Goal: Task Accomplishment & Management: Manage account settings

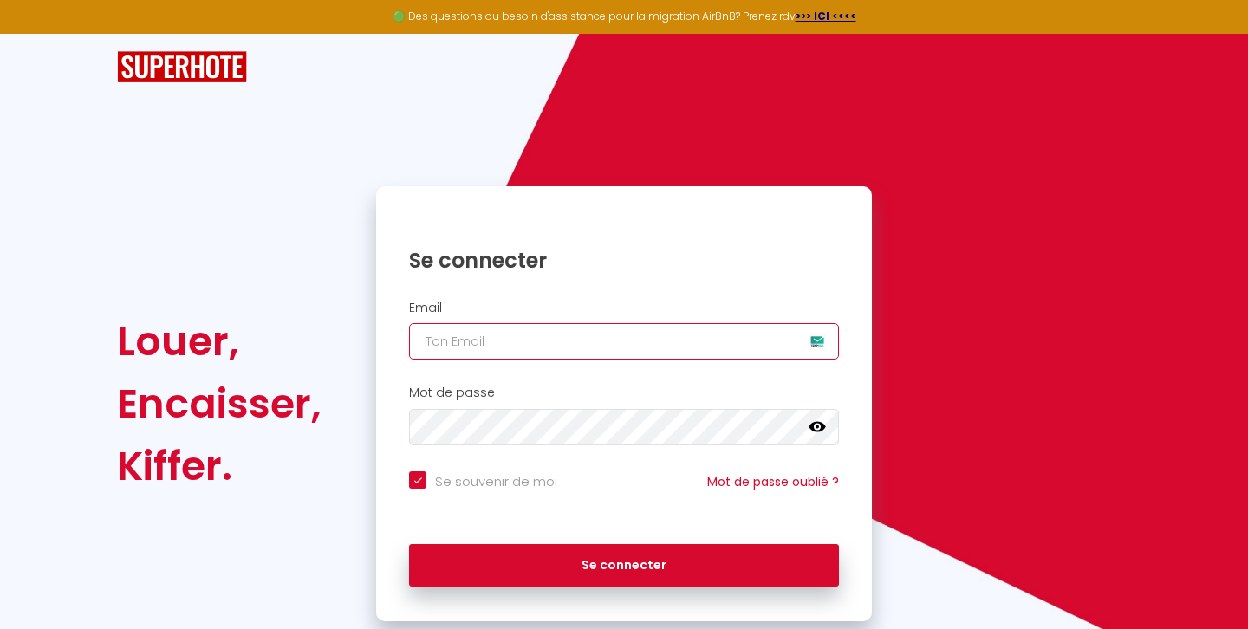
type input "[PERSON_NAME][EMAIL_ADDRESS][DOMAIN_NAME]"
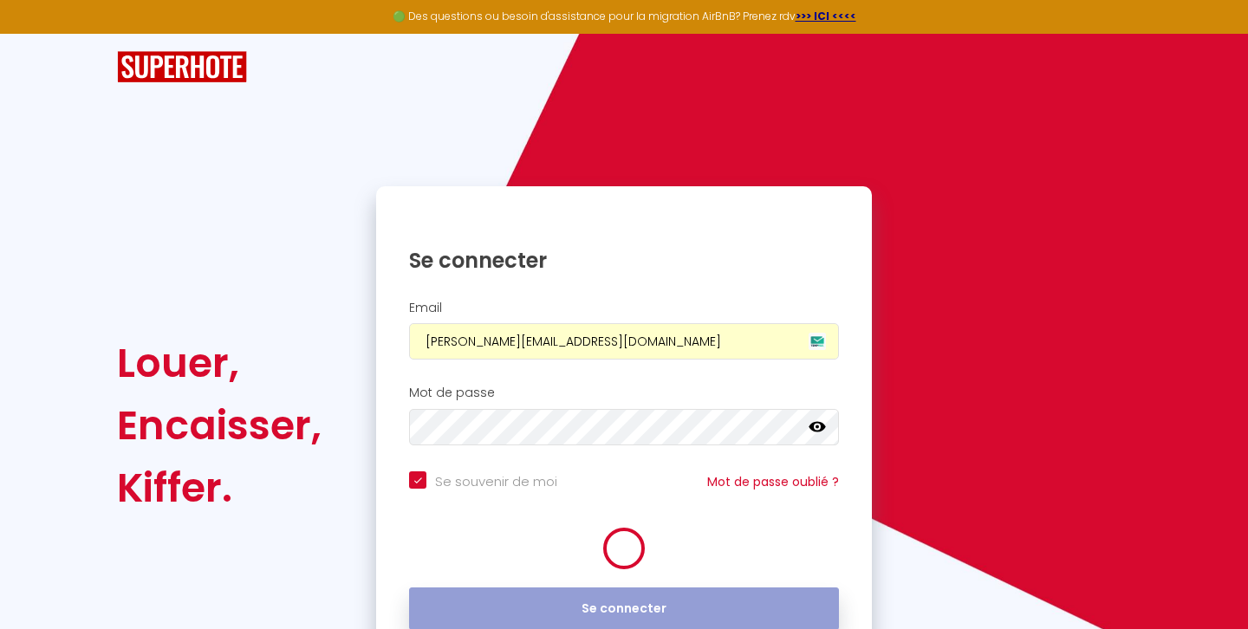
checkbox input "true"
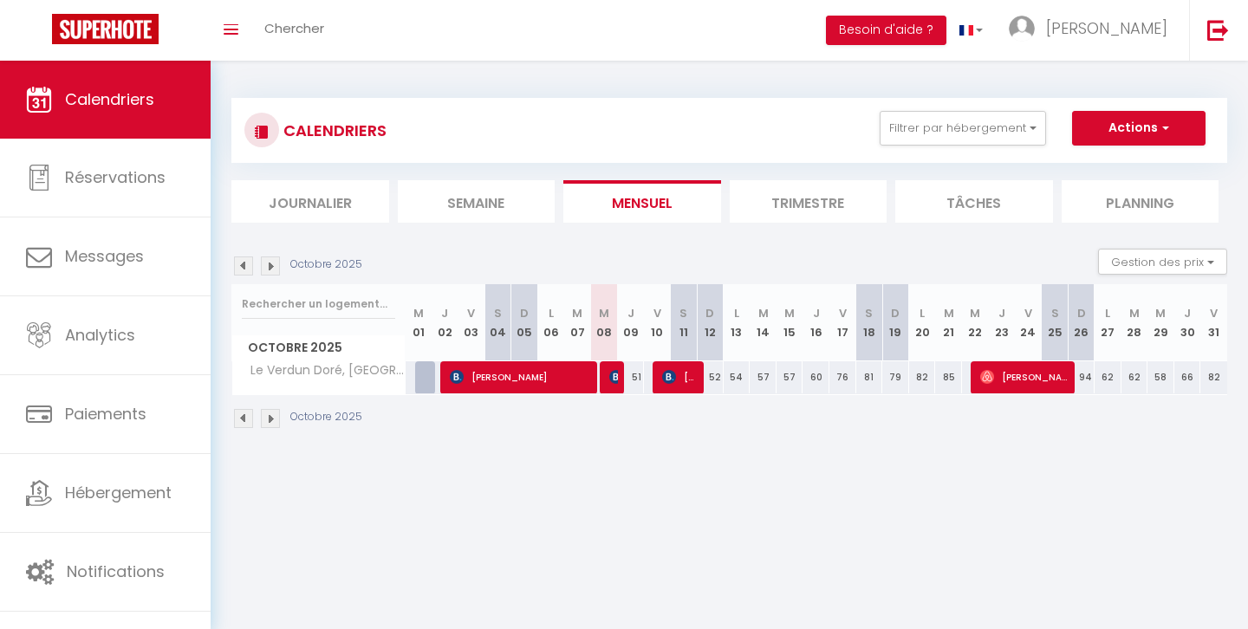
click at [618, 385] on div "51" at bounding box center [630, 377] width 27 height 32
type input "51"
type input "Jeu 09 Octobre 2025"
type input "Ven 10 Octobre 2025"
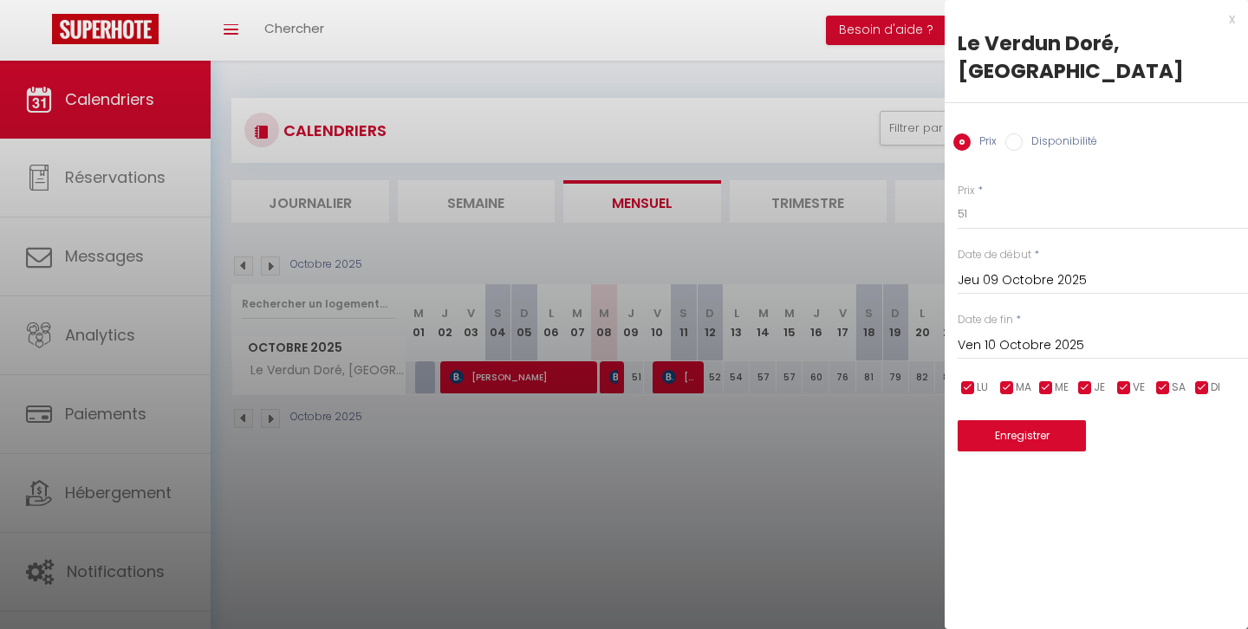
click at [562, 464] on div at bounding box center [624, 314] width 1248 height 629
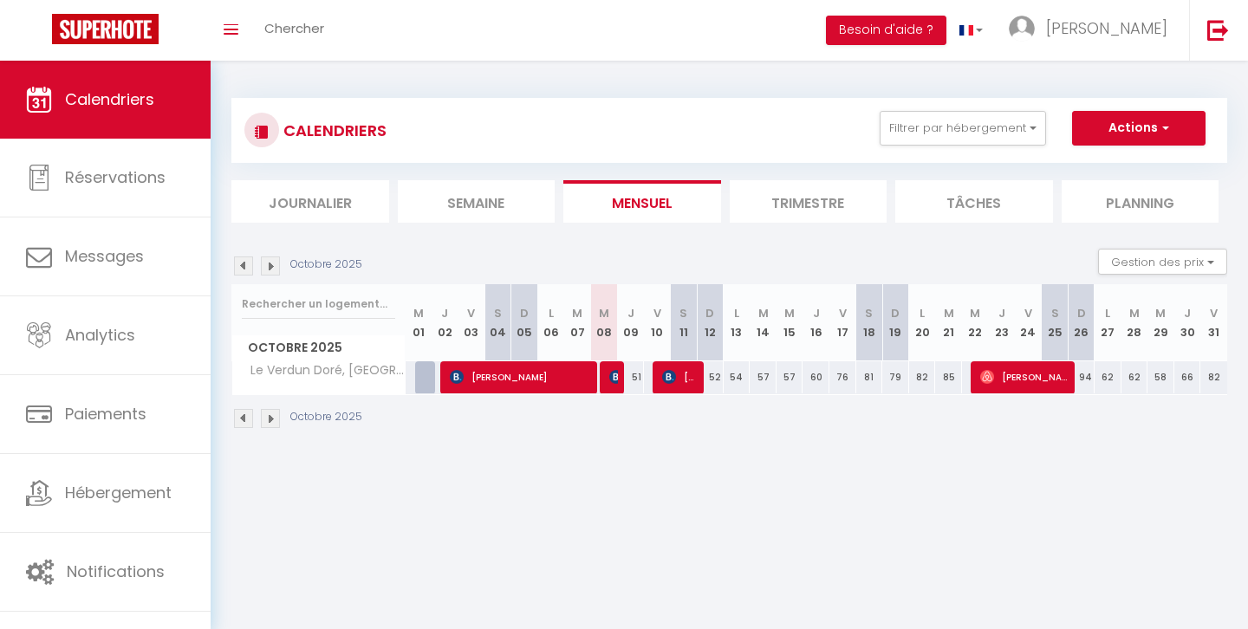
click at [618, 381] on div "51" at bounding box center [630, 377] width 27 height 32
type input "51"
type input "Jeu 09 Octobre 2025"
type input "Ven 10 Octobre 2025"
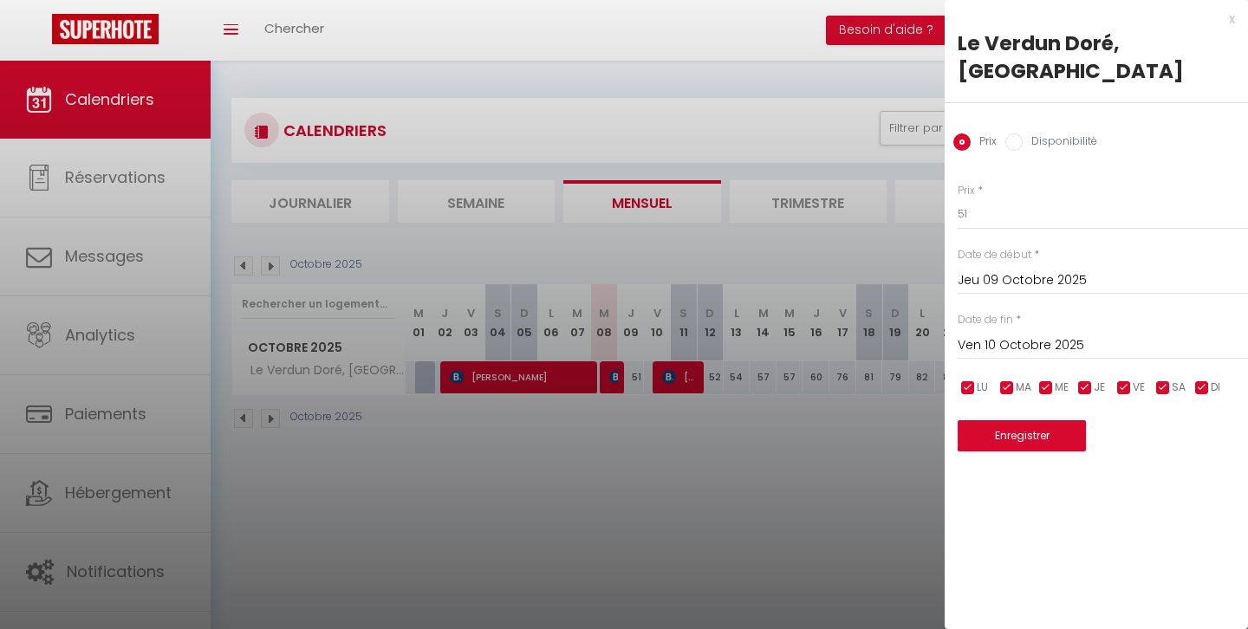
click at [542, 439] on div at bounding box center [624, 314] width 1248 height 629
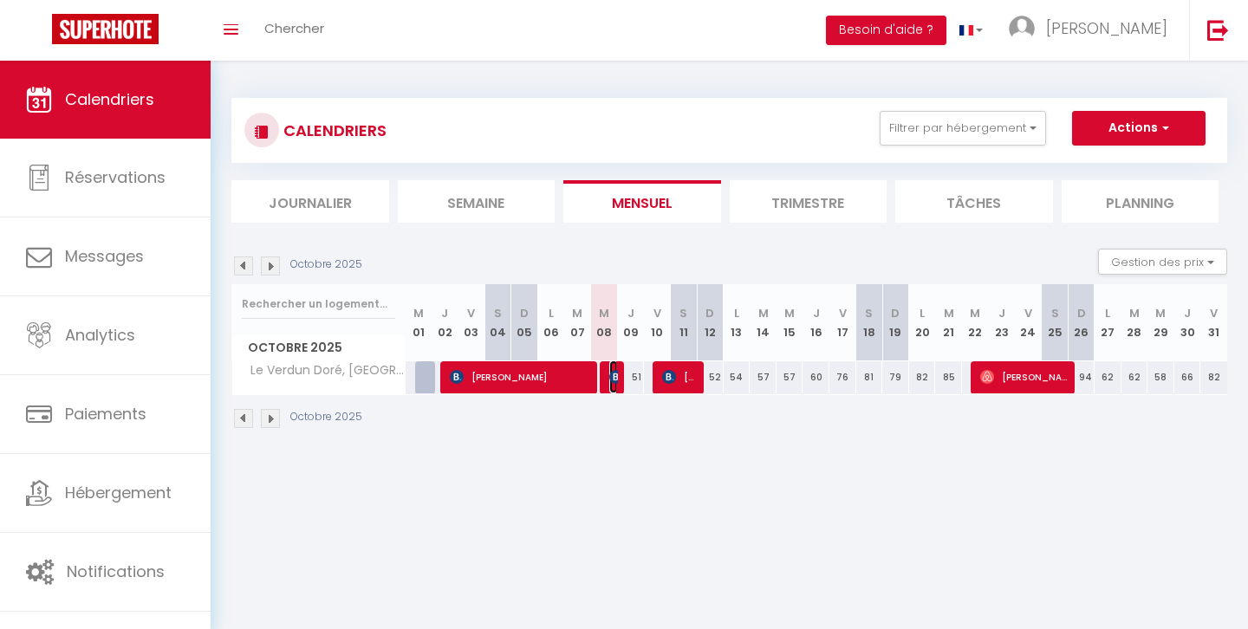
click at [615, 387] on span "[PERSON_NAME]" at bounding box center [613, 377] width 9 height 33
select select "OK"
select select "0"
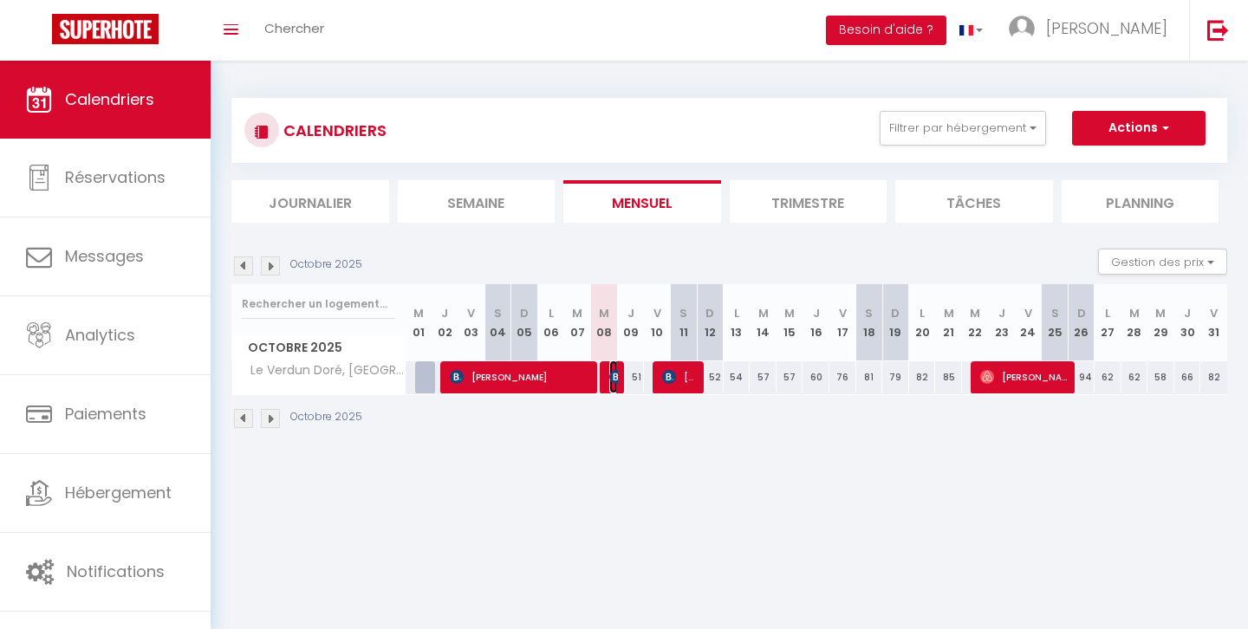
select select "1"
select select
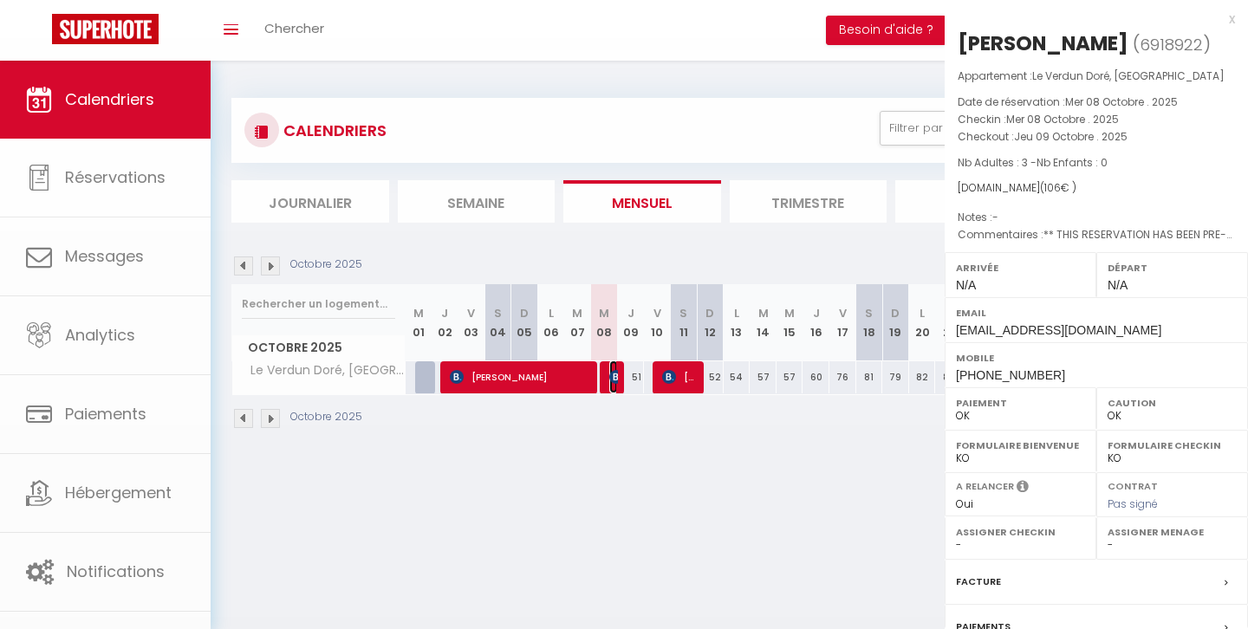
select select "43042"
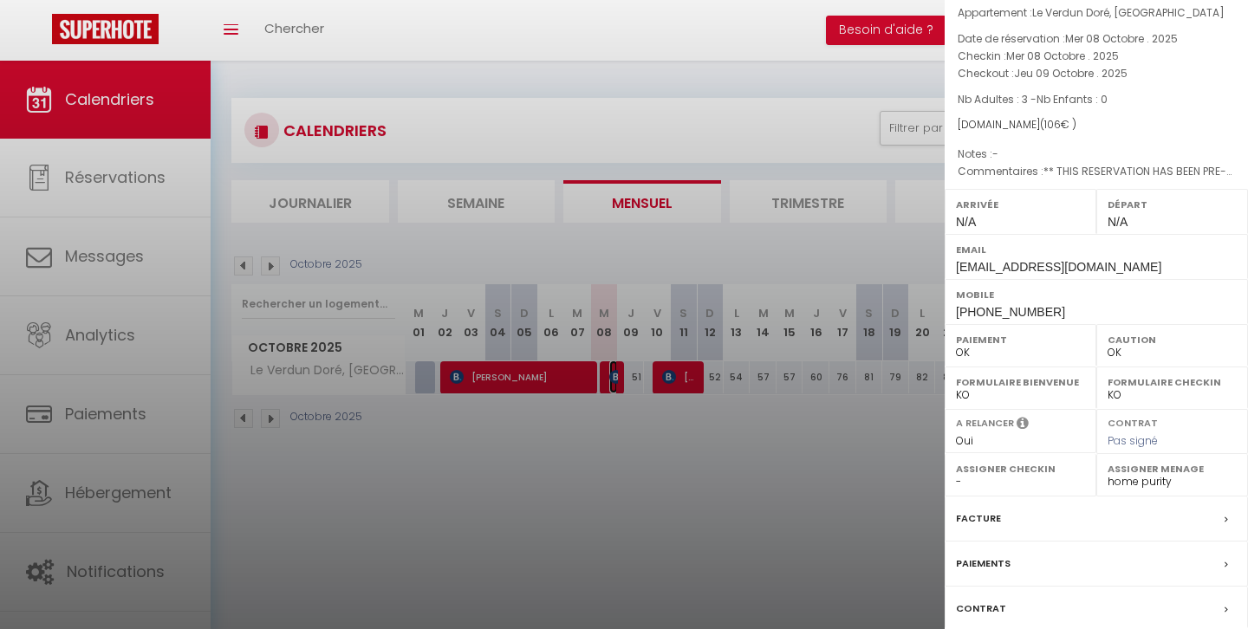
scroll to position [179, 0]
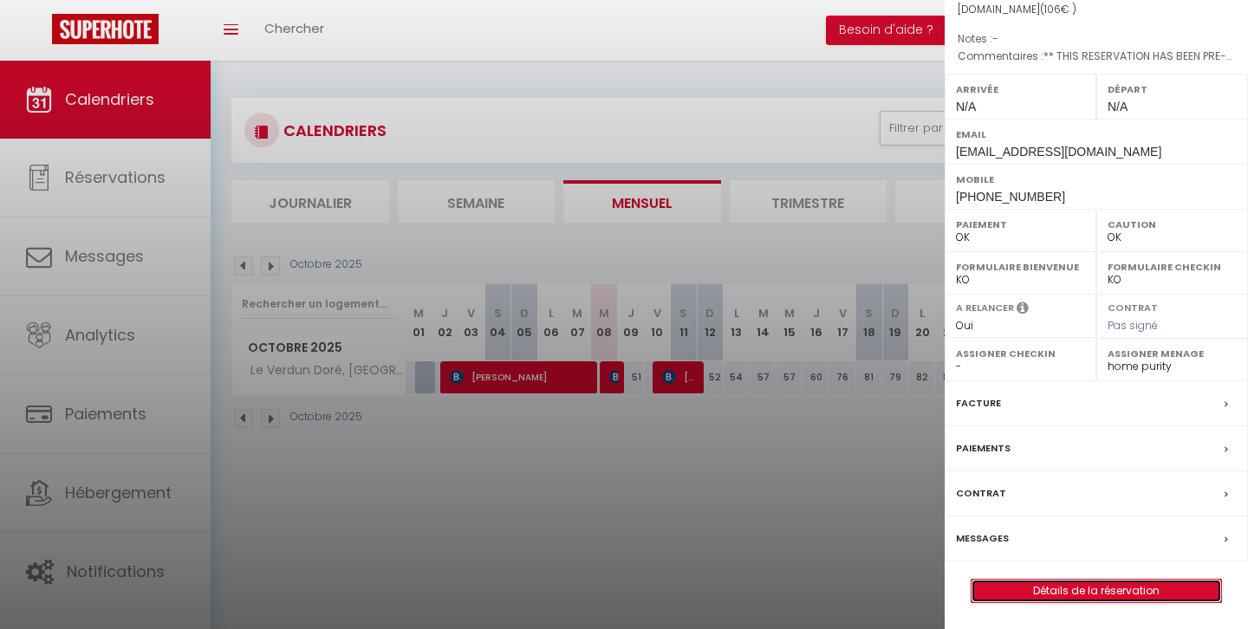
click at [1076, 599] on link "Détails de la réservation" at bounding box center [1097, 591] width 250 height 23
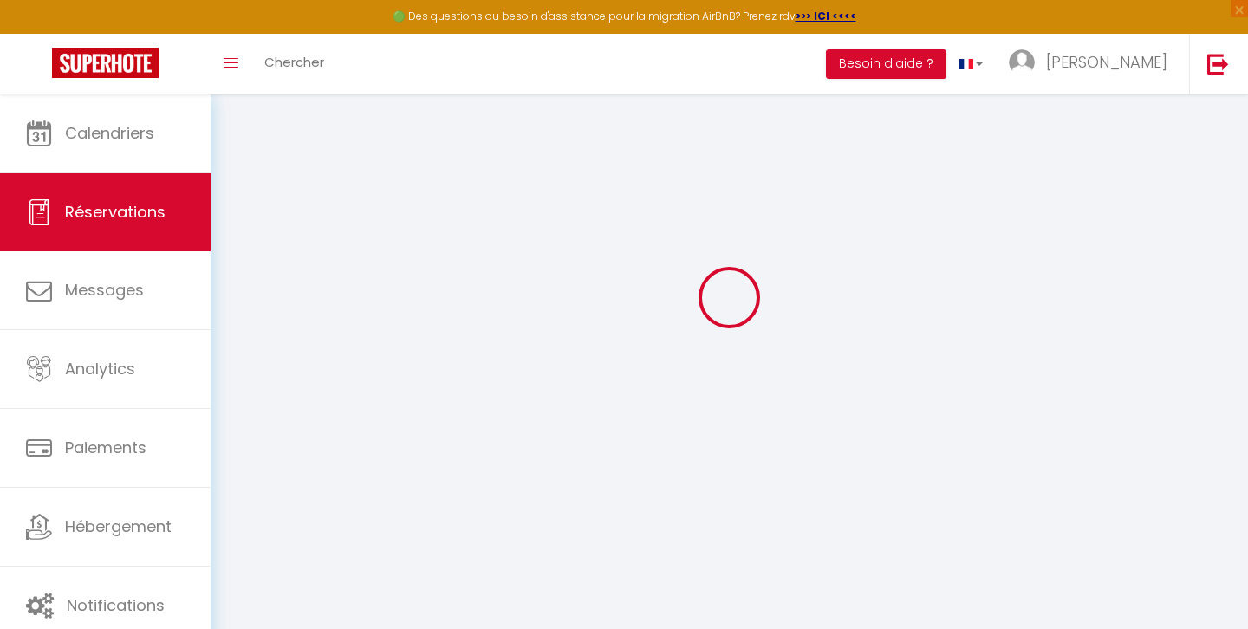
scroll to position [94, 0]
type input "Shiraz"
type input "[PERSON_NAME]"
type input "[EMAIL_ADDRESS][DOMAIN_NAME]"
type input "[PHONE_NUMBER]"
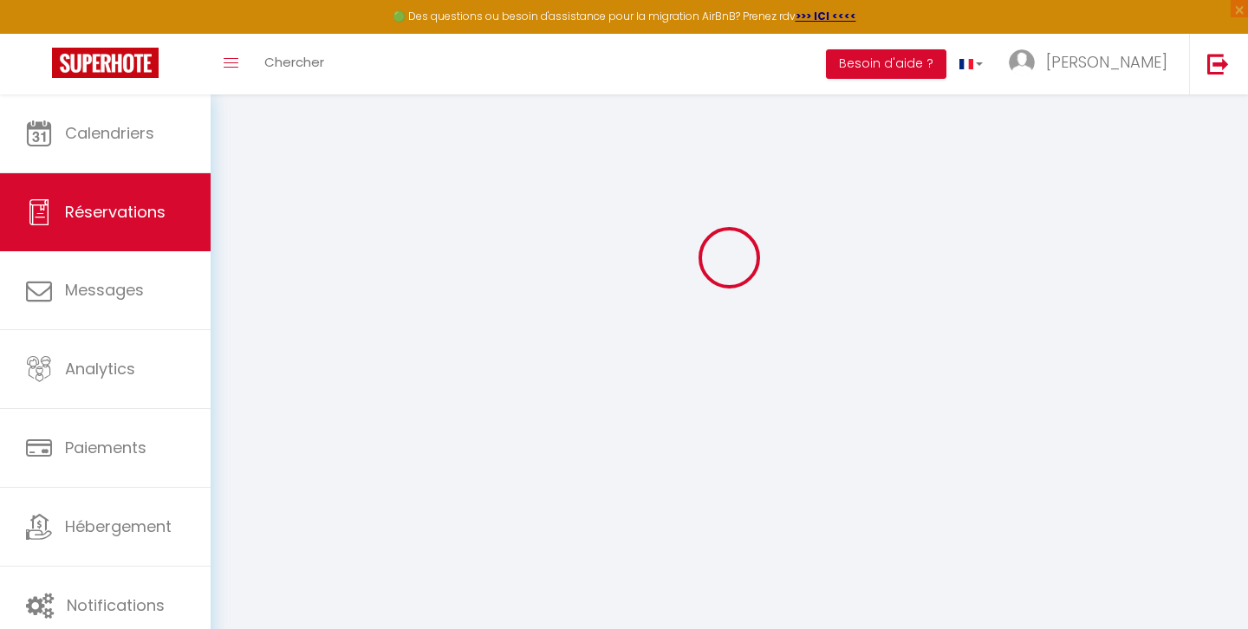
type input "91210"
type input "[STREET_ADDRESS][PERSON_NAME]"
type input "Draveil"
select select "FR"
type input "17.51"
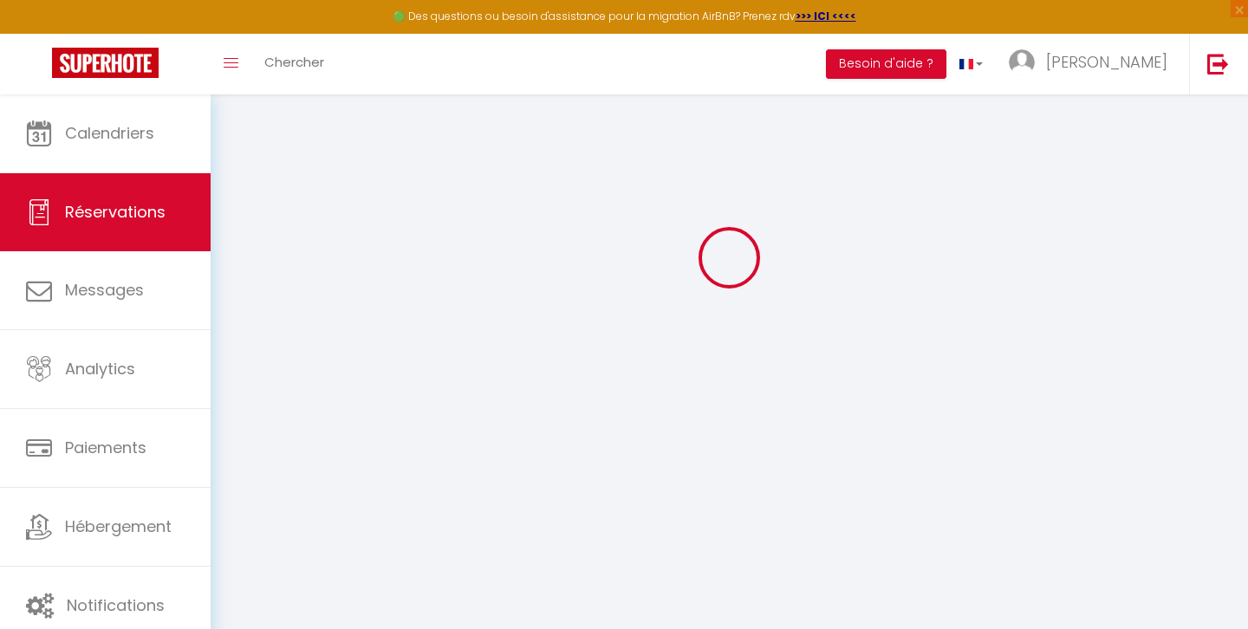
type input "1.48"
select select "7567"
select select "1"
select select
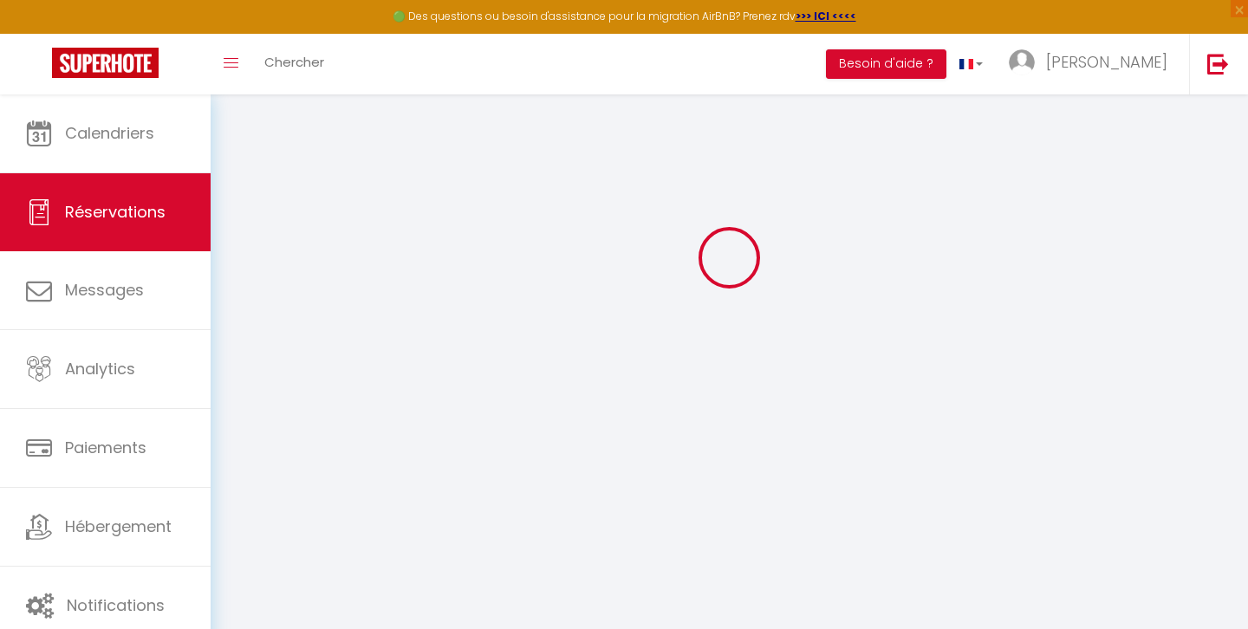
type input "3"
select select "12"
select select "15"
type input "63"
checkbox input "false"
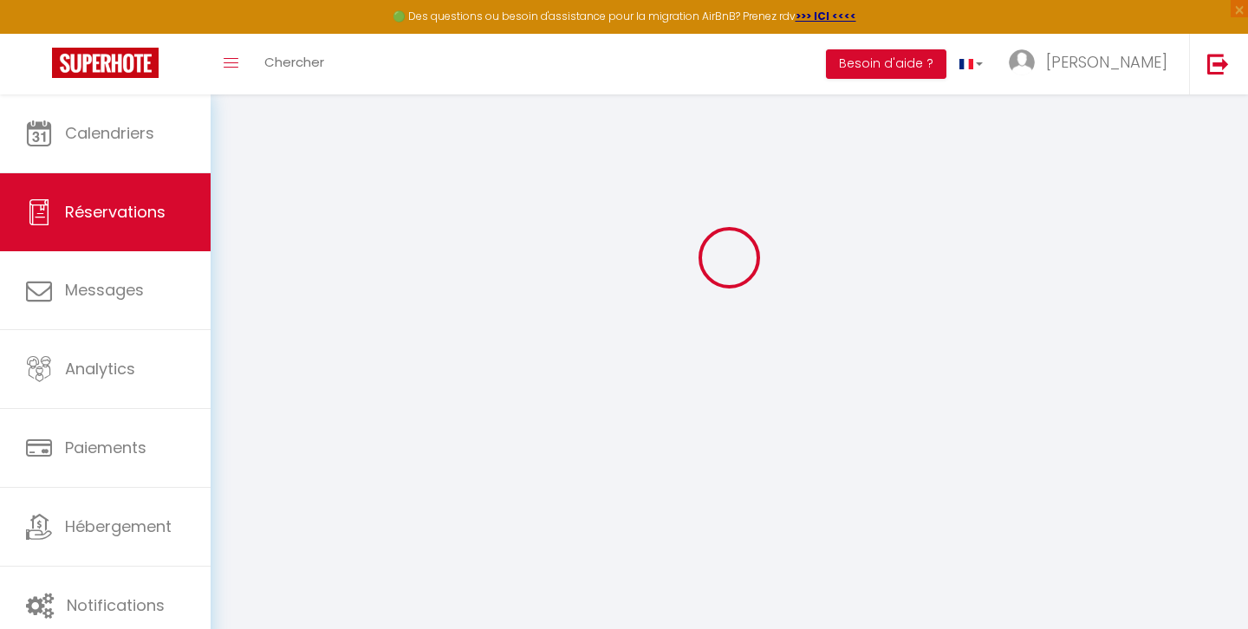
type input "0"
select select "2"
type input "0"
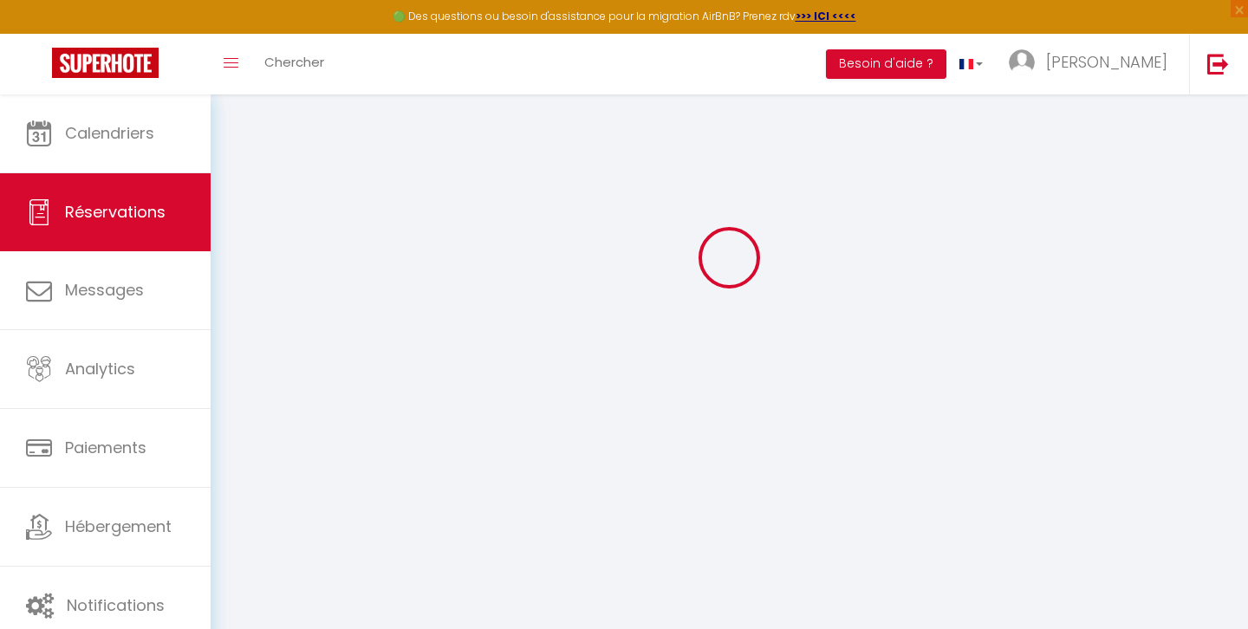
select select
checkbox input "false"
select select
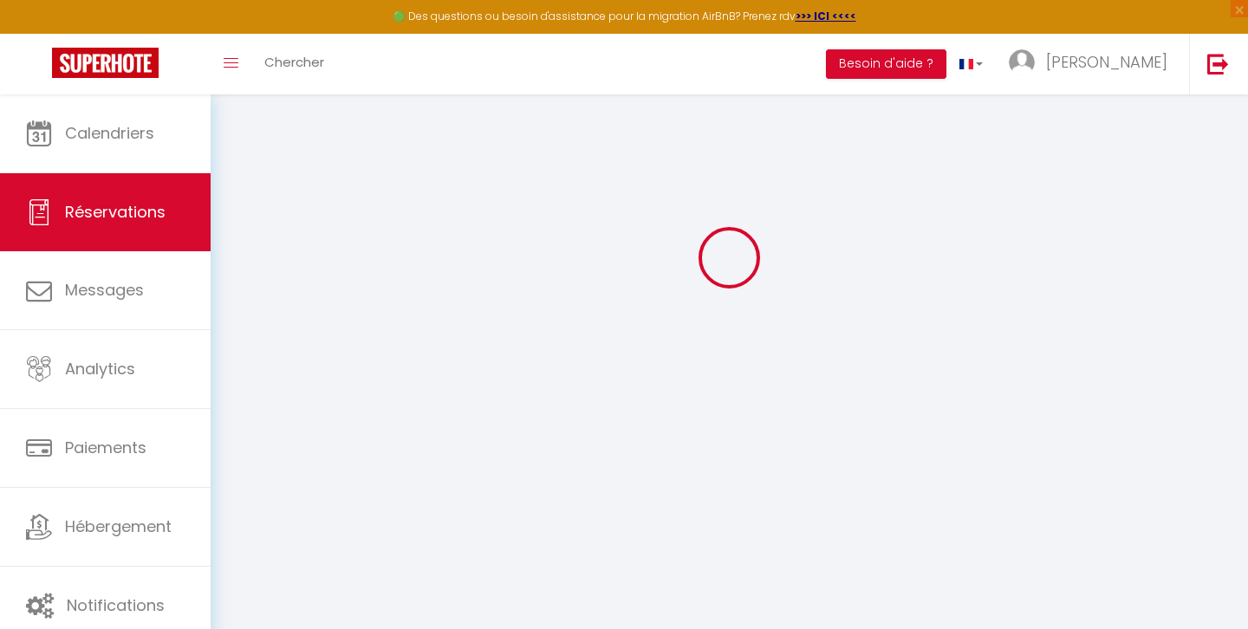
checkbox input "false"
select select
checkbox input "false"
type textarea "** THIS RESERVATION HAS BEEN PRE-PAID ** BOOKING NOTE : Payment charge is EUR 1…"
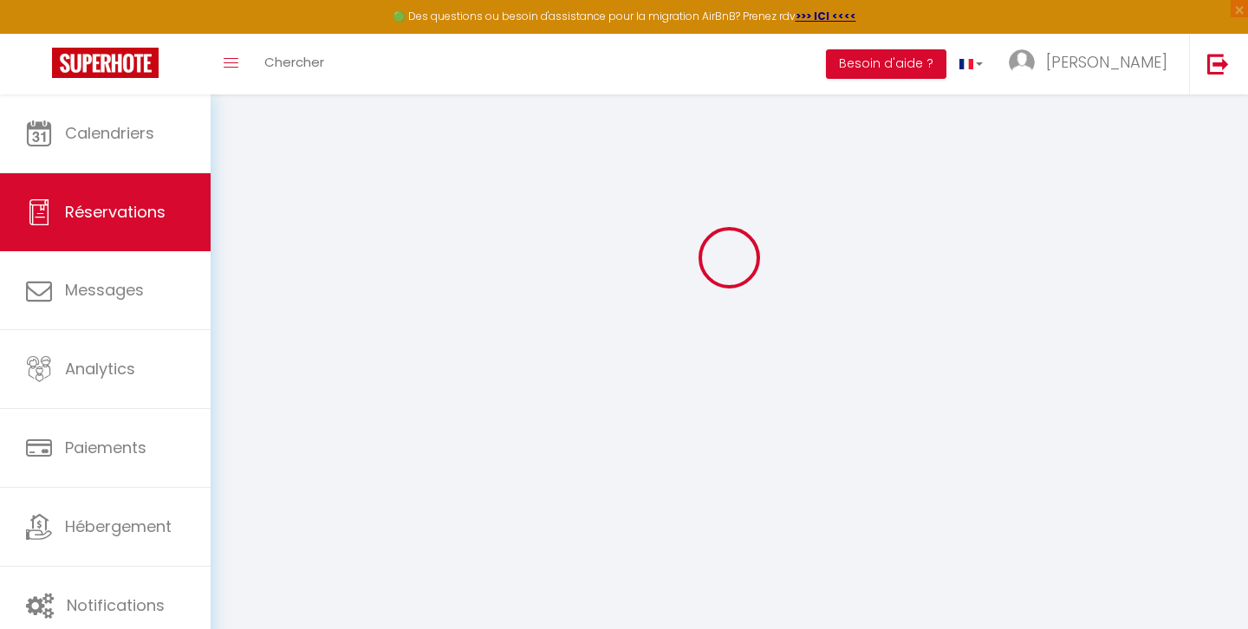
type input "40"
type input "3"
select select
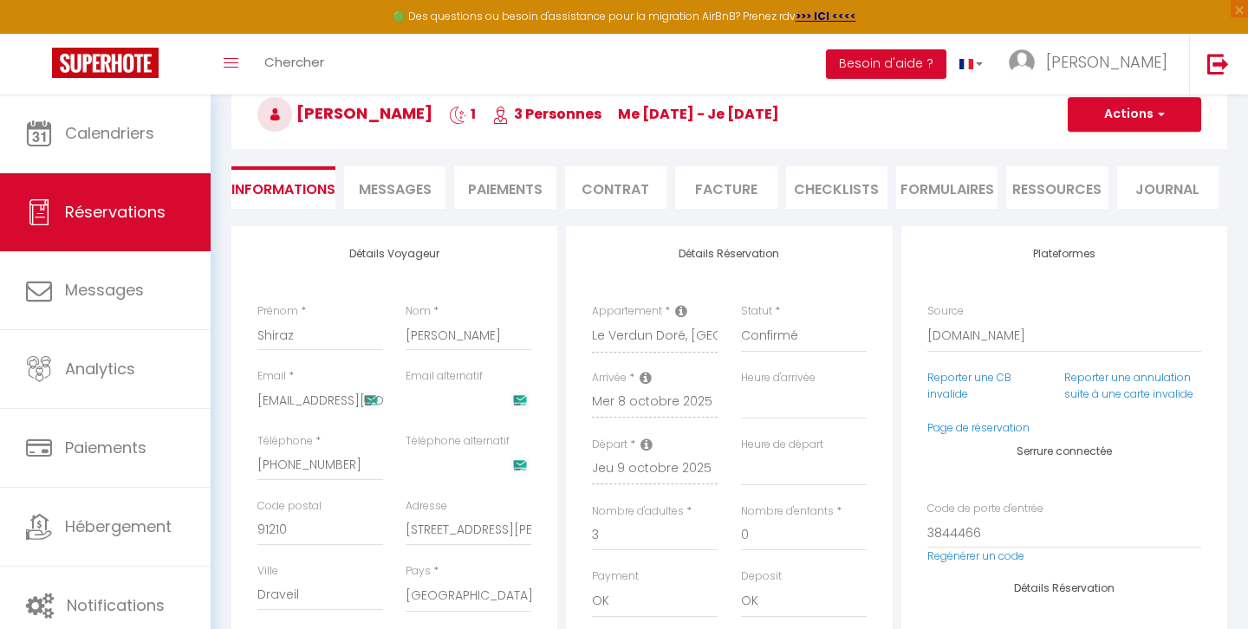
checkbox input "false"
select select
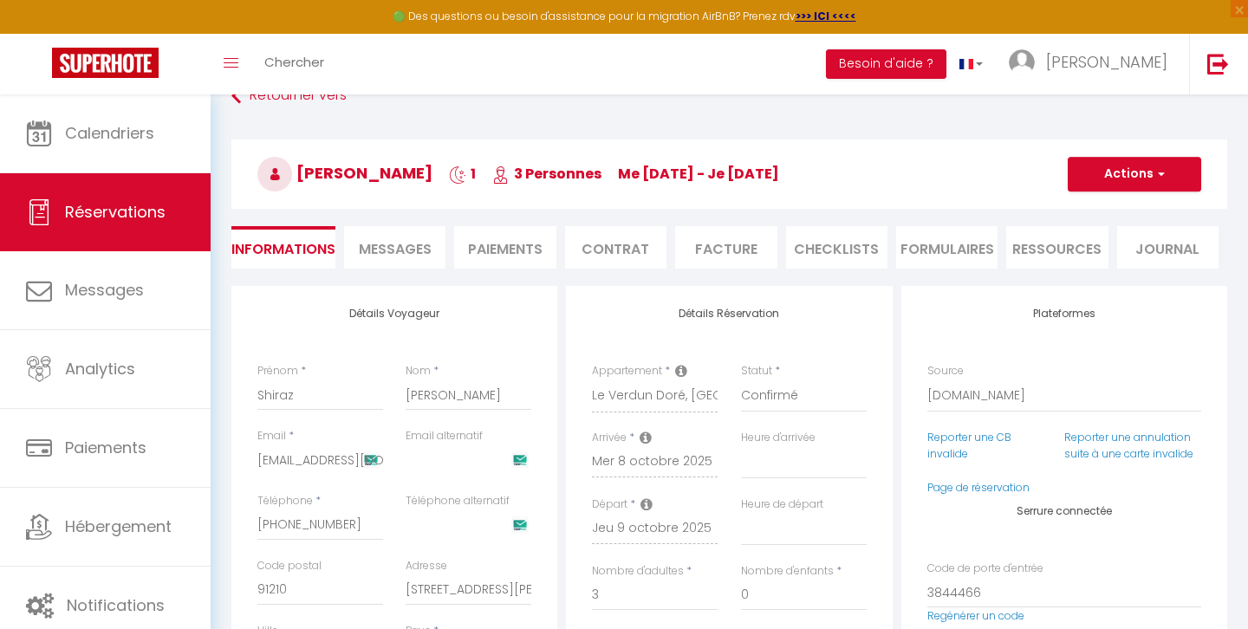
scroll to position [0, 0]
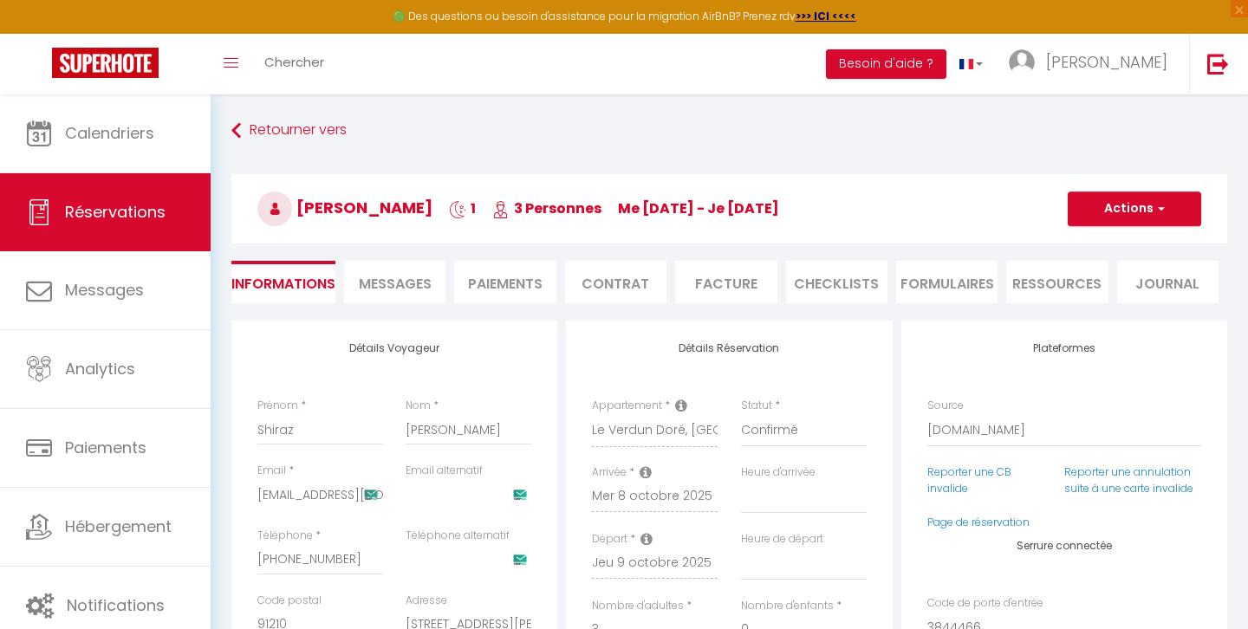
click at [408, 286] on span "Messages" at bounding box center [395, 284] width 73 height 20
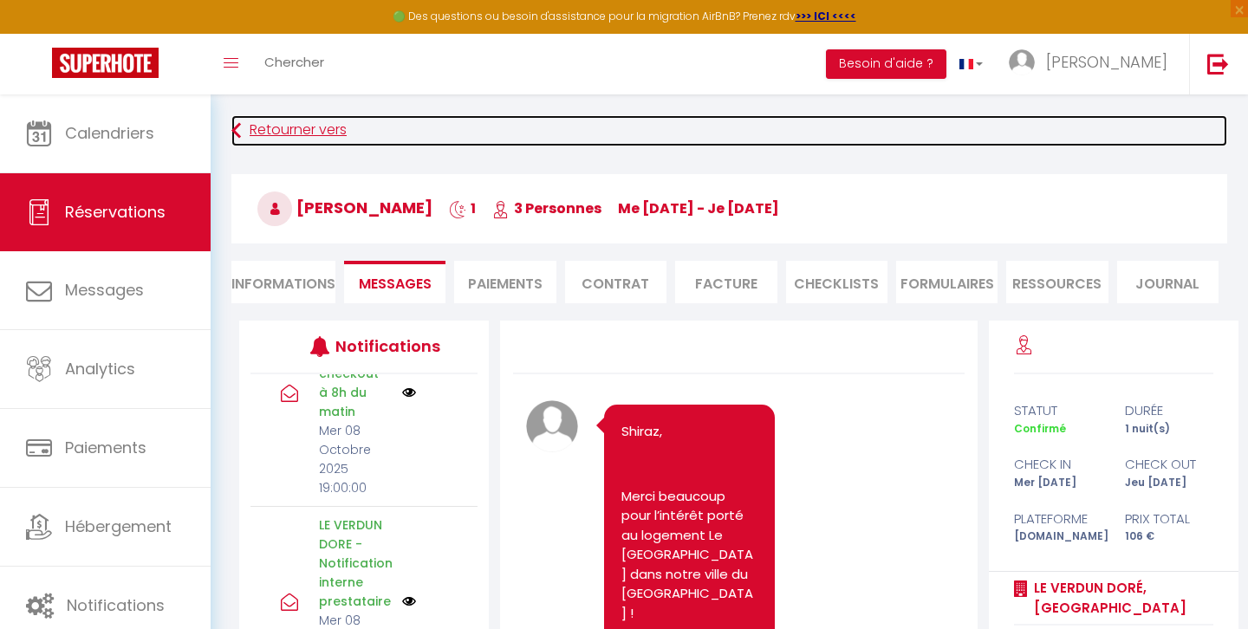
click at [276, 140] on link "Retourner vers" at bounding box center [729, 130] width 996 height 31
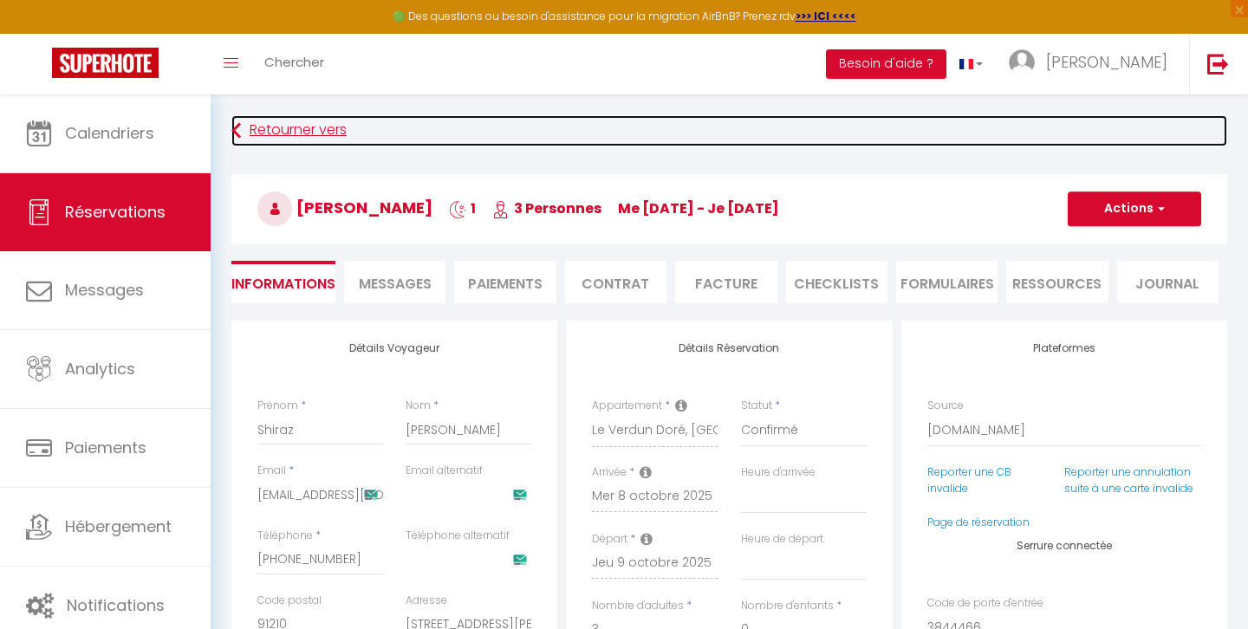
select select
click at [274, 117] on link "Retourner vers" at bounding box center [729, 130] width 996 height 31
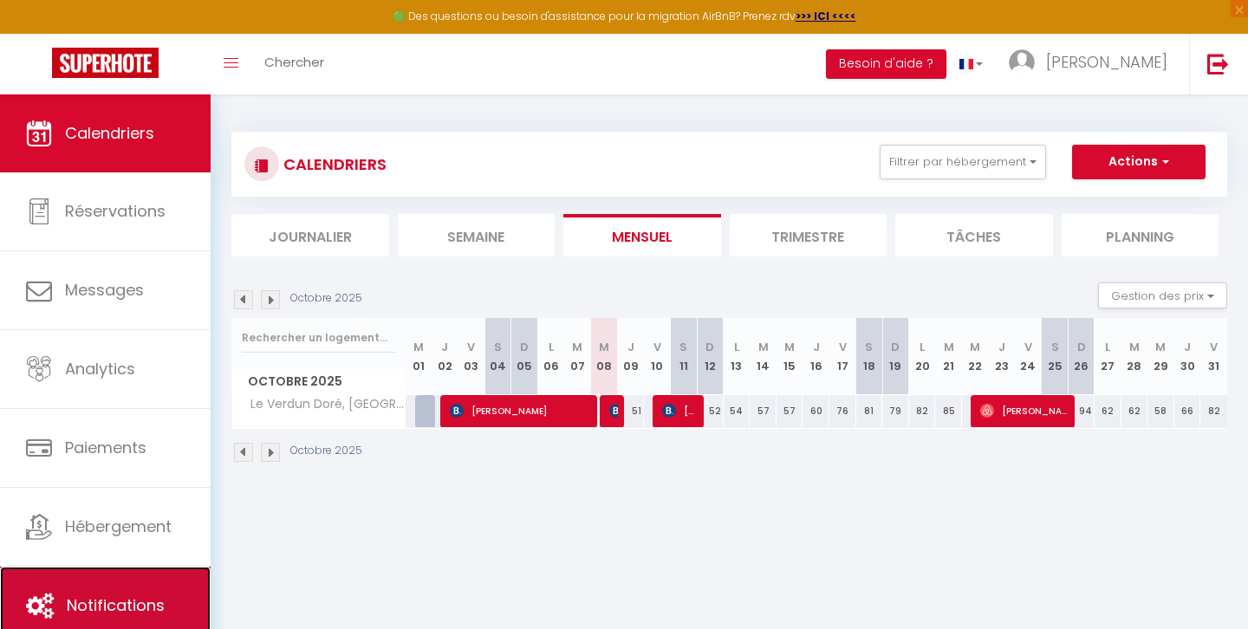
click at [175, 590] on link "Notifications" at bounding box center [105, 606] width 211 height 78
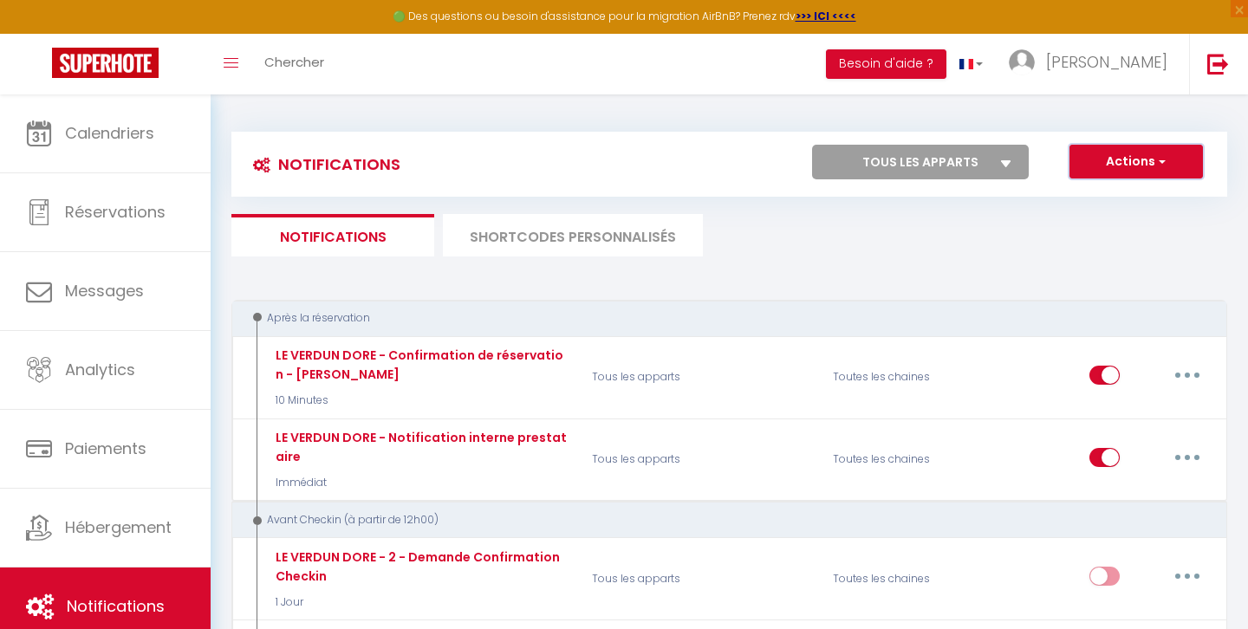
click at [1123, 163] on button "Actions" at bounding box center [1136, 162] width 133 height 35
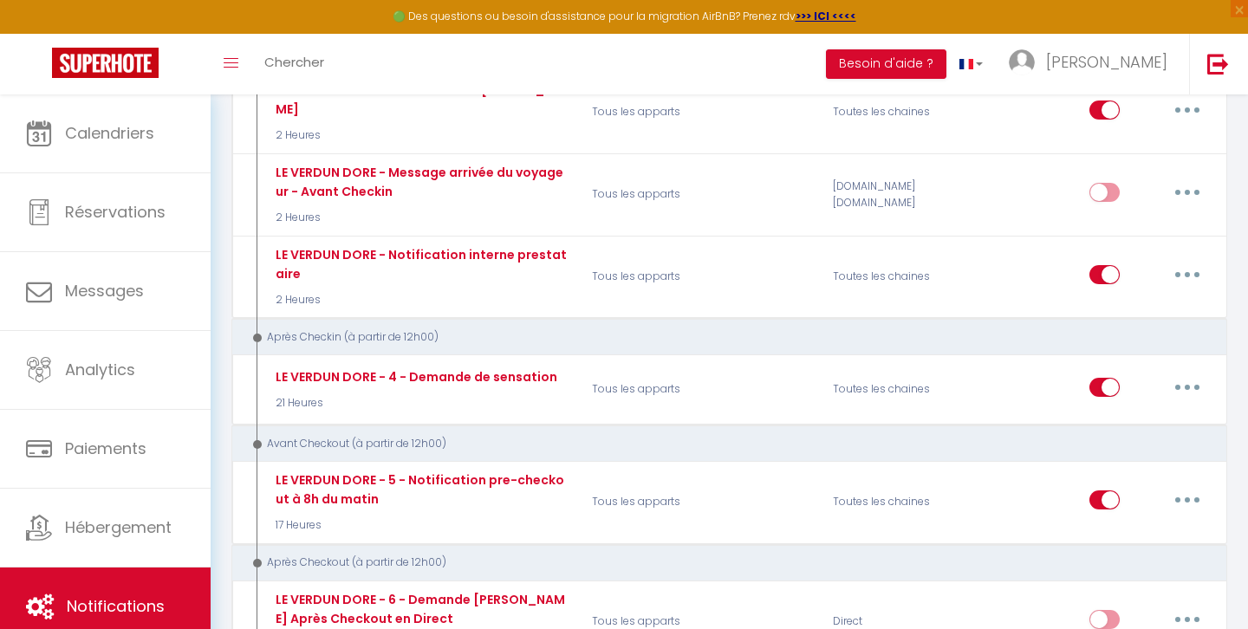
scroll to position [626, 0]
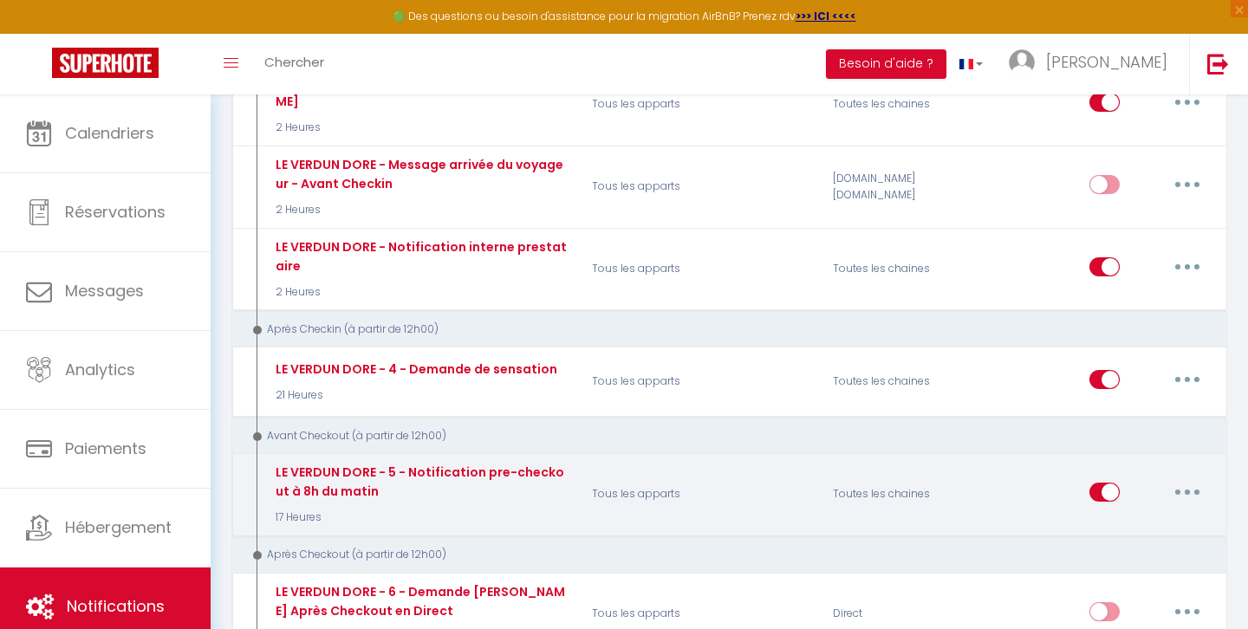
click at [1182, 482] on button "button" at bounding box center [1187, 493] width 49 height 28
click at [1132, 517] on link "Editer" at bounding box center [1142, 531] width 128 height 29
type input "LE VERDUN DORE - 5 - Notification pre-checkout à 8h du matin"
select select "4"
select select "17 Heures"
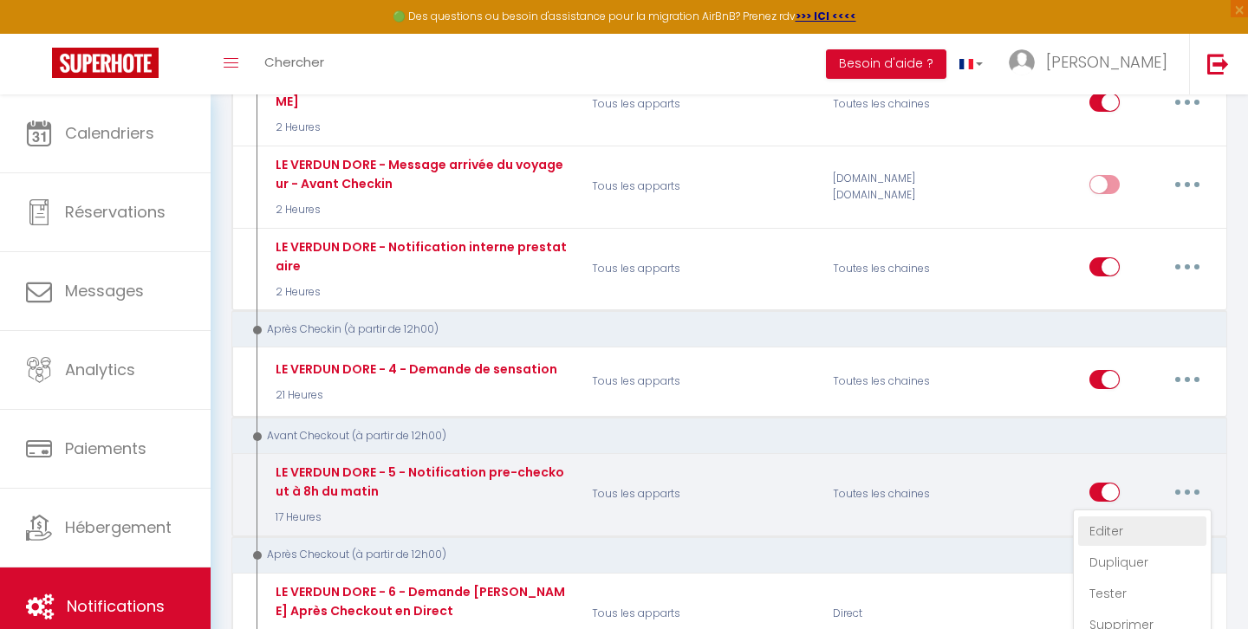
select select "if_booking_is_paid"
checkbox input "true"
checkbox input "false"
radio input "true"
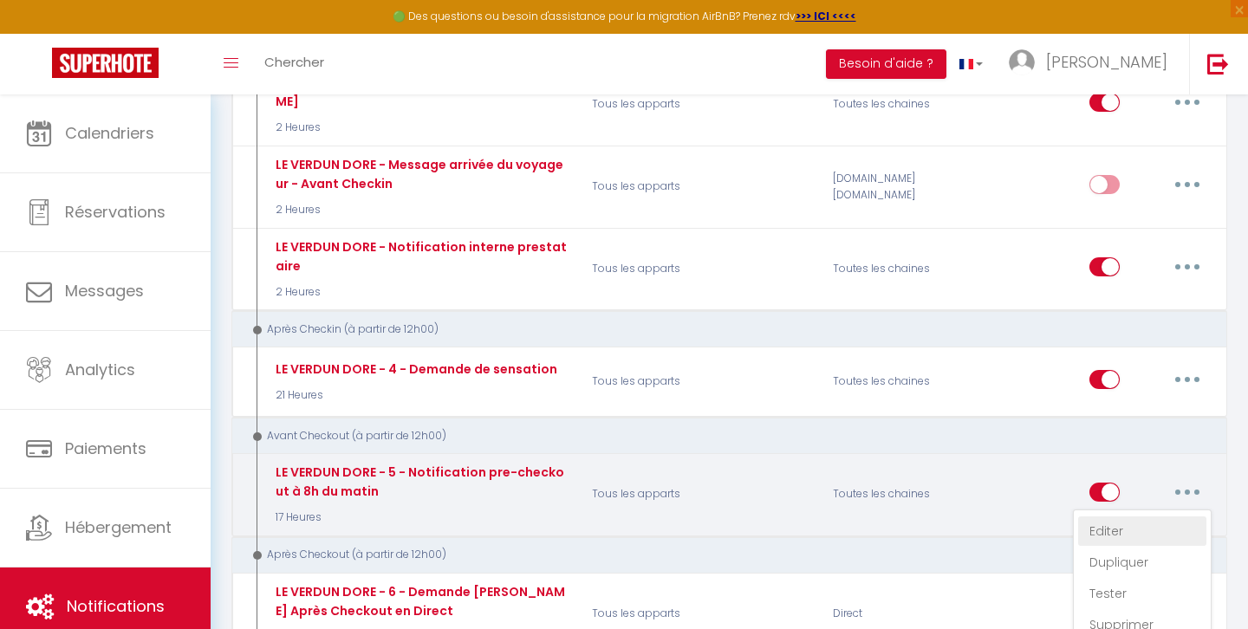
type input "Procédure pour votre départ - [RENTAL:NAME] - [GUEST:FIRST_NAME] [GUEST:NAME]"
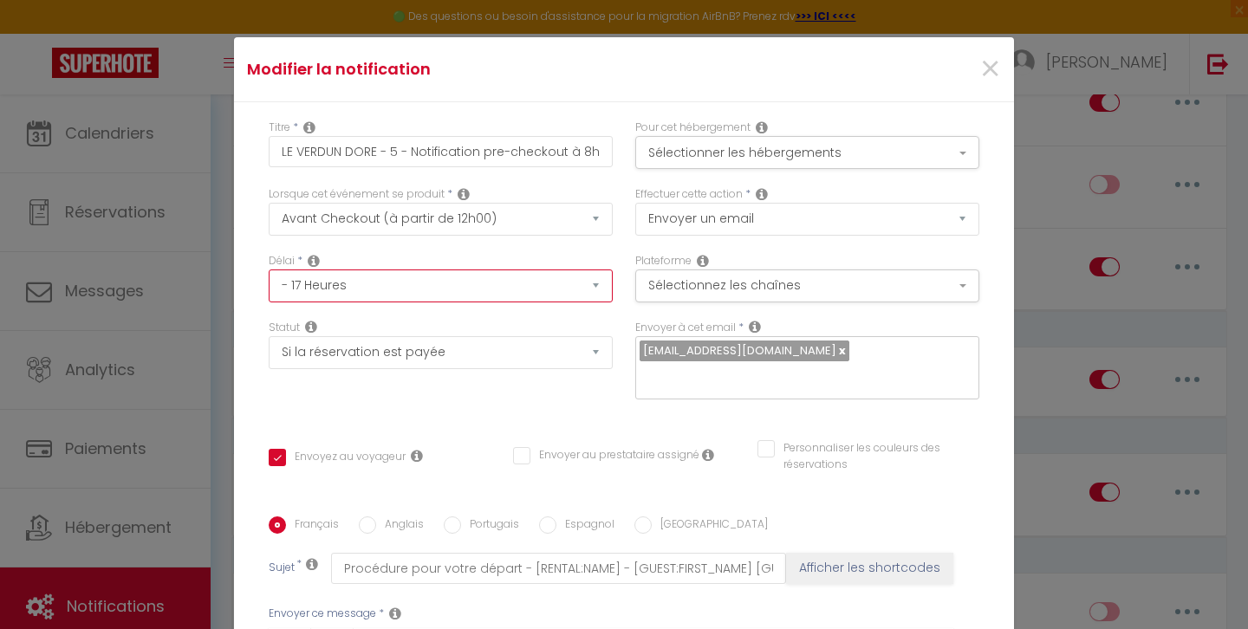
click at [440, 280] on select "Immédiat - 10 Minutes - 1 Heure - 2 Heures - 3 Heures - 4 Heures - 5 Heures - 6…" at bounding box center [441, 286] width 344 height 33
select select "16 Heures"
click at [269, 270] on select "Immédiat - 10 Minutes - 1 Heure - 2 Heures - 3 Heures - 4 Heures - 5 Heures - 6…" at bounding box center [441, 286] width 344 height 33
checkbox input "true"
checkbox input "false"
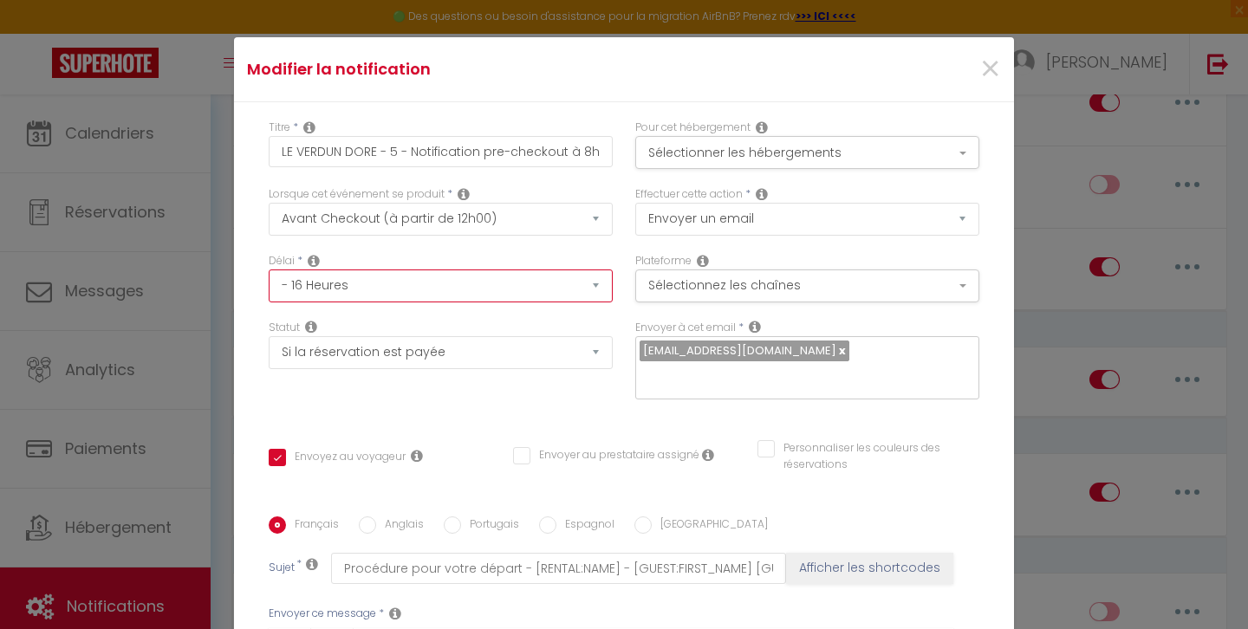
checkbox input "false"
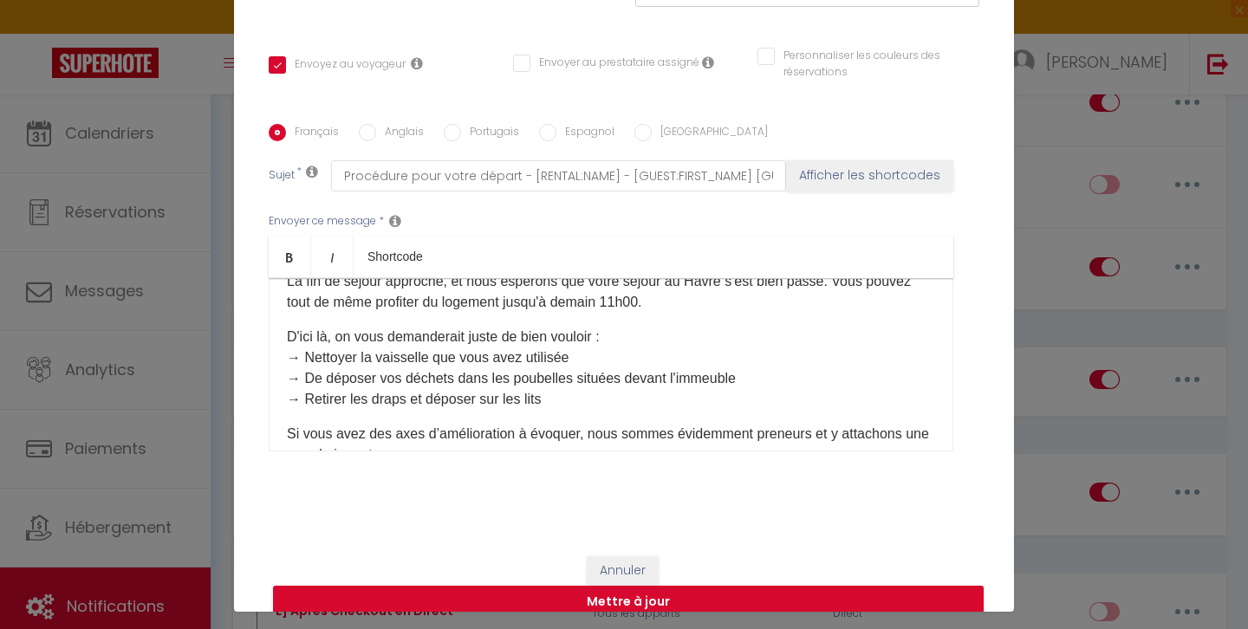
scroll to position [75, 0]
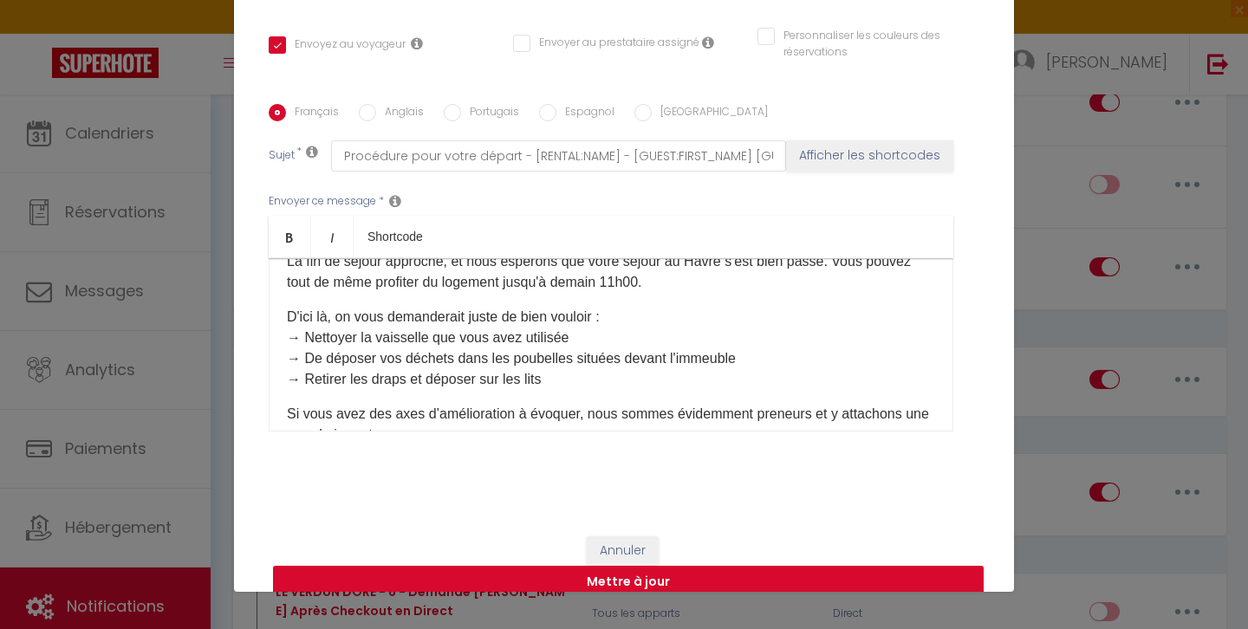
click at [801, 566] on button "Mettre à jour" at bounding box center [628, 582] width 711 height 33
checkbox input "true"
checkbox input "false"
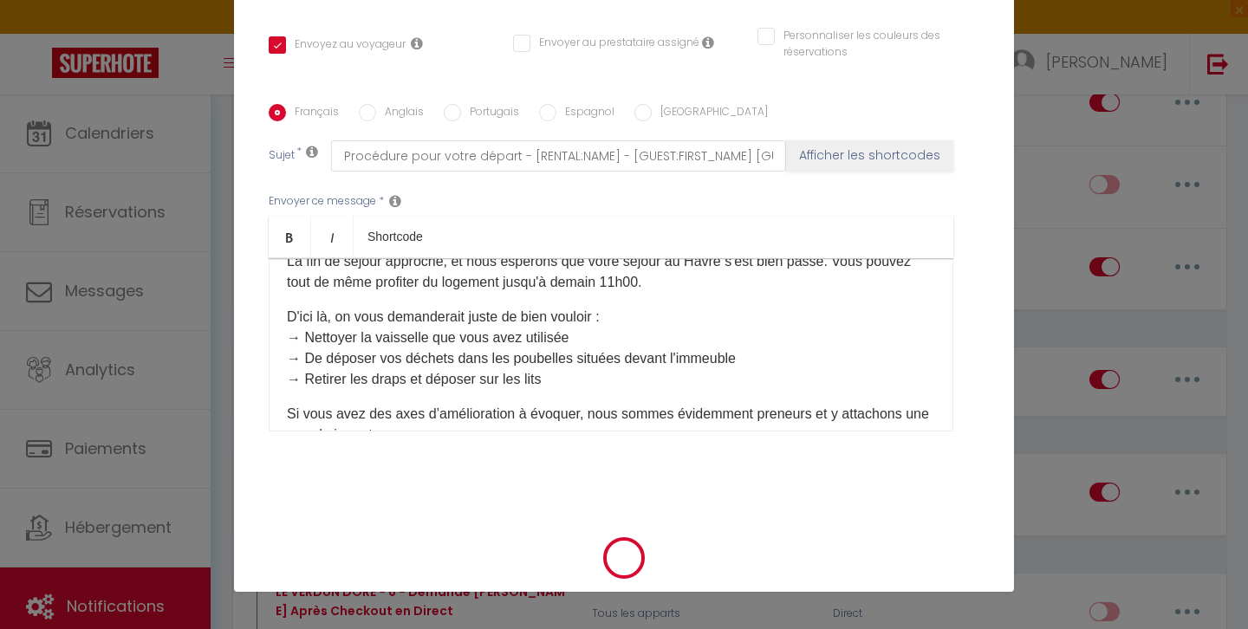
scroll to position [320, 0]
